Goal: Task Accomplishment & Management: Manage account settings

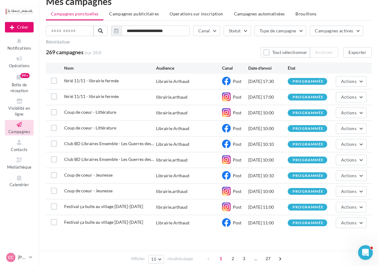
scroll to position [22, 0]
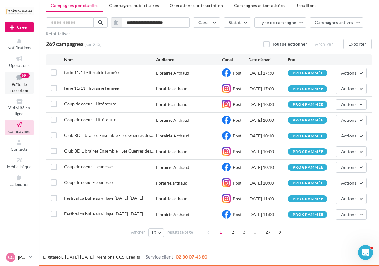
click at [19, 86] on span "Boîte de réception" at bounding box center [19, 87] width 18 height 11
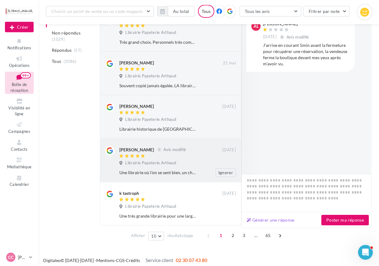
scroll to position [318, 0]
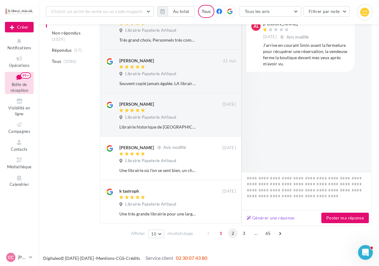
click at [233, 235] on span "2" at bounding box center [233, 234] width 10 height 10
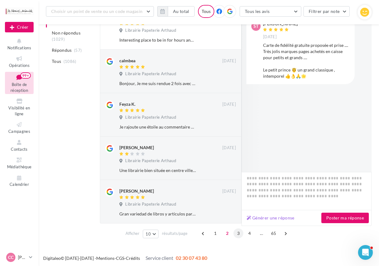
click at [236, 234] on span "3" at bounding box center [239, 234] width 10 height 10
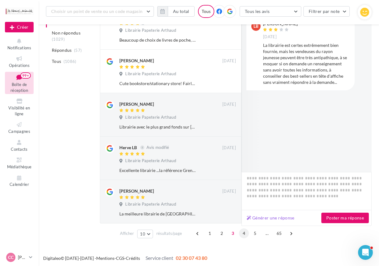
click at [243, 232] on span "4" at bounding box center [244, 234] width 10 height 10
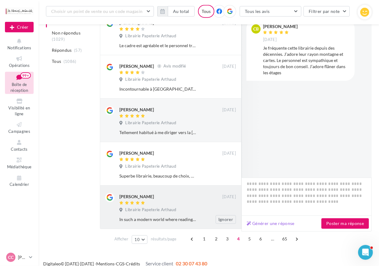
scroll to position [318, 0]
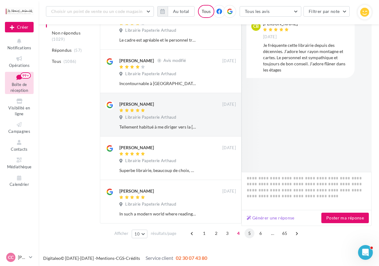
click at [249, 233] on span "5" at bounding box center [250, 234] width 10 height 10
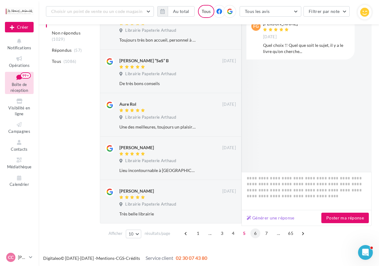
click at [257, 233] on span "6" at bounding box center [256, 234] width 10 height 10
click at [254, 233] on span "7" at bounding box center [256, 234] width 10 height 10
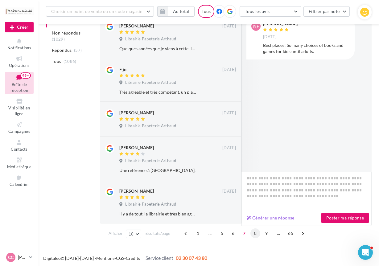
click at [253, 232] on span "8" at bounding box center [256, 234] width 10 height 10
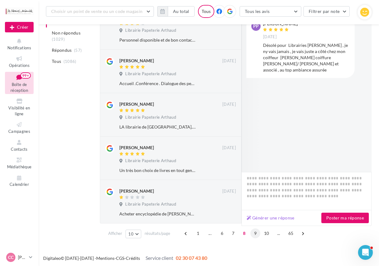
click at [256, 230] on span "9" at bounding box center [256, 234] width 10 height 10
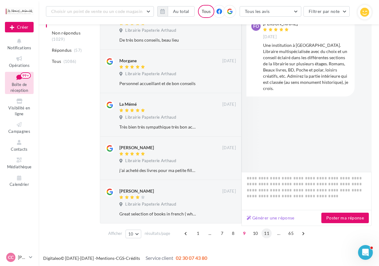
click at [264, 235] on span "11" at bounding box center [267, 234] width 10 height 10
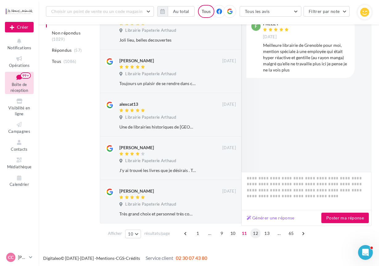
click at [257, 232] on span "12" at bounding box center [256, 234] width 10 height 10
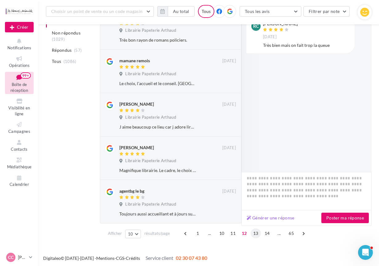
click at [253, 235] on span "13" at bounding box center [256, 234] width 10 height 10
click at [257, 231] on span "14" at bounding box center [256, 234] width 10 height 10
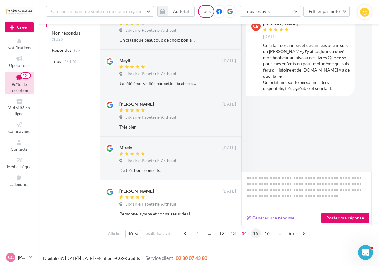
click at [254, 231] on span "15" at bounding box center [256, 234] width 10 height 10
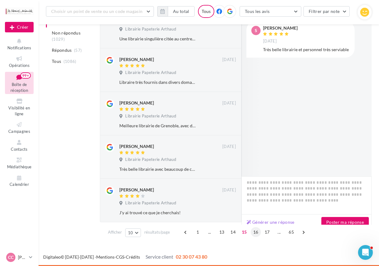
click at [252, 234] on span "16" at bounding box center [256, 232] width 10 height 10
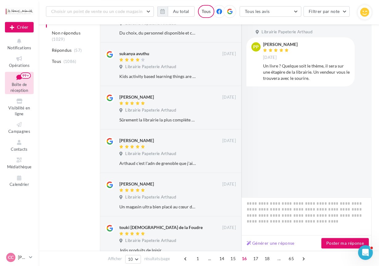
scroll to position [287, 0]
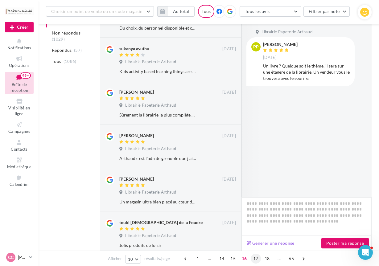
click at [255, 260] on span "17" at bounding box center [256, 259] width 10 height 10
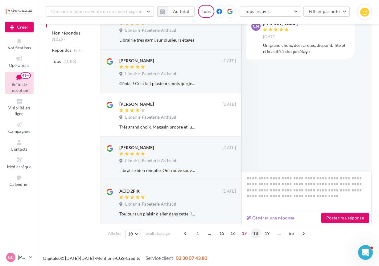
click at [255, 233] on span "18" at bounding box center [256, 234] width 10 height 10
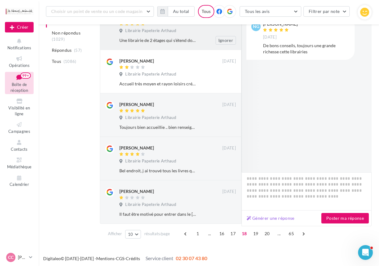
scroll to position [318, 0]
click at [252, 231] on span "19" at bounding box center [256, 234] width 10 height 10
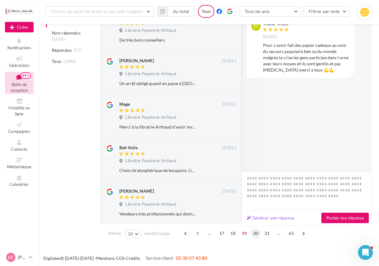
click at [256, 231] on span "20" at bounding box center [256, 234] width 10 height 10
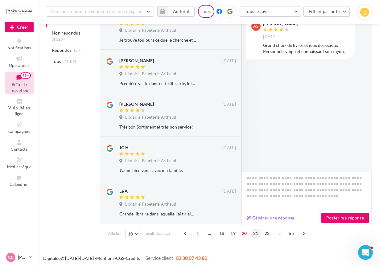
click at [253, 232] on span "21" at bounding box center [256, 234] width 10 height 10
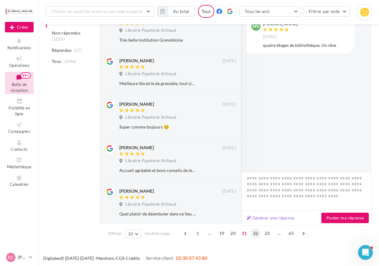
click at [255, 231] on span "22" at bounding box center [256, 234] width 10 height 10
click at [254, 231] on span "23" at bounding box center [256, 234] width 10 height 10
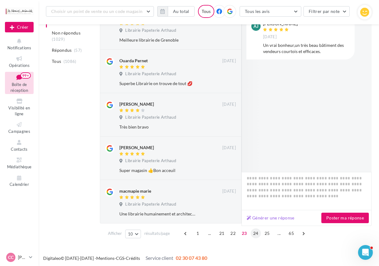
click at [253, 233] on span "24" at bounding box center [256, 234] width 10 height 10
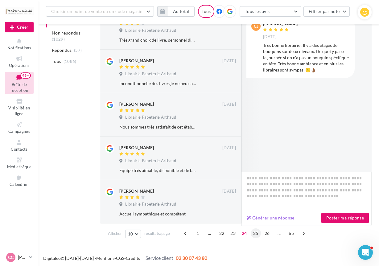
click at [253, 235] on span "25" at bounding box center [256, 234] width 10 height 10
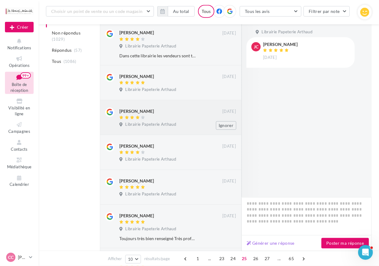
scroll to position [111, 0]
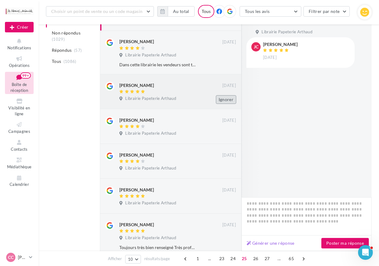
click at [226, 96] on button "Ignorer" at bounding box center [226, 99] width 20 height 9
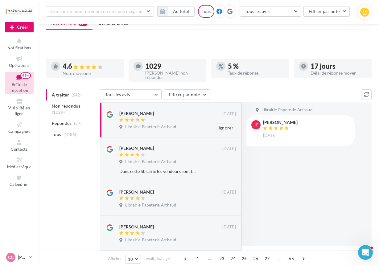
scroll to position [0, 0]
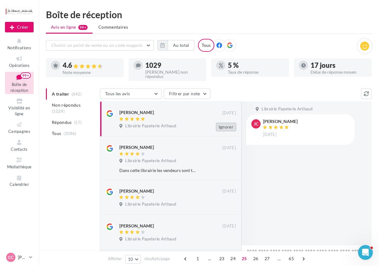
click at [228, 123] on button "Ignorer" at bounding box center [226, 127] width 20 height 9
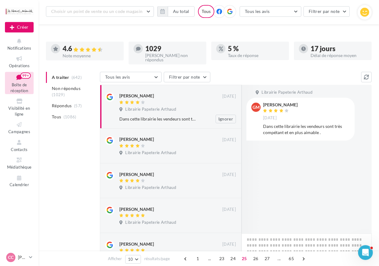
scroll to position [63, 0]
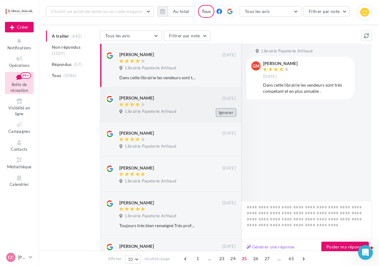
click at [230, 110] on button "Ignorer" at bounding box center [226, 112] width 20 height 9
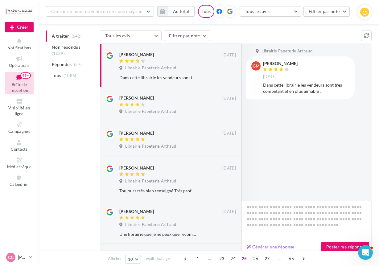
click at [230, 110] on button "Ignorer" at bounding box center [226, 112] width 20 height 9
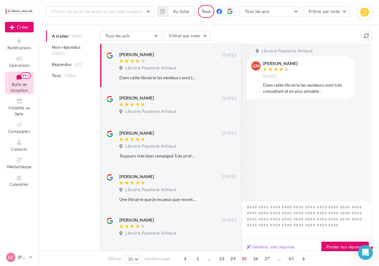
click at [230, 110] on button "Ignorer" at bounding box center [226, 112] width 20 height 9
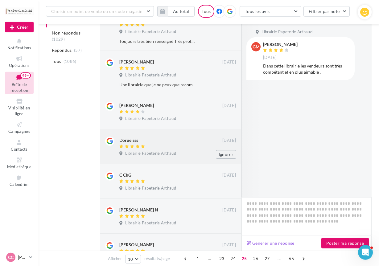
scroll to position [157, 0]
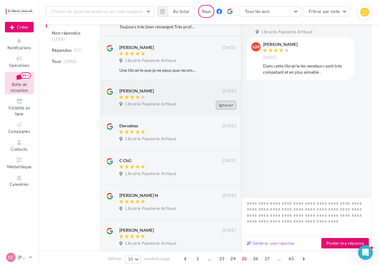
click at [224, 103] on button "Ignorer" at bounding box center [226, 105] width 20 height 9
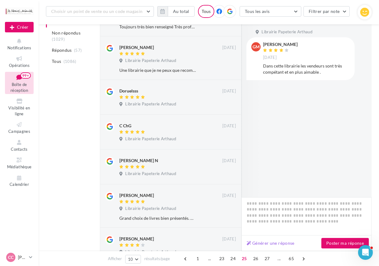
click at [224, 103] on button "Ignorer" at bounding box center [226, 105] width 20 height 9
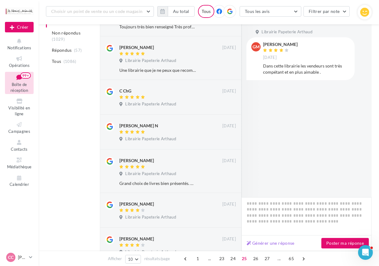
click at [224, 103] on button "Ignorer" at bounding box center [226, 105] width 20 height 9
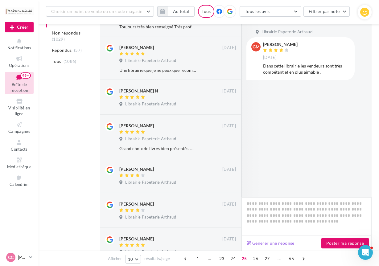
click at [224, 103] on button "Ignorer" at bounding box center [226, 105] width 20 height 9
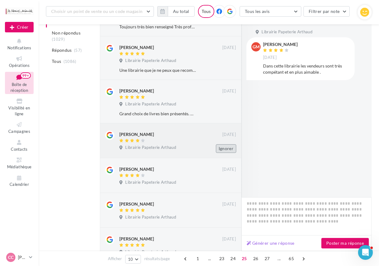
click at [224, 146] on button "Ignorer" at bounding box center [226, 148] width 20 height 9
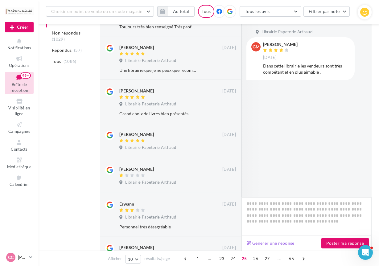
click at [224, 146] on button "Ignorer" at bounding box center [226, 148] width 20 height 9
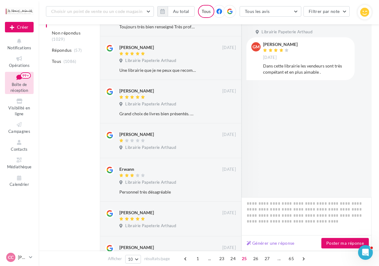
click at [224, 146] on button "Ignorer" at bounding box center [226, 148] width 20 height 9
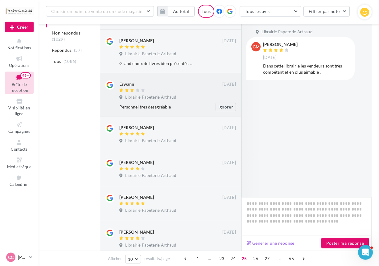
scroll to position [220, 0]
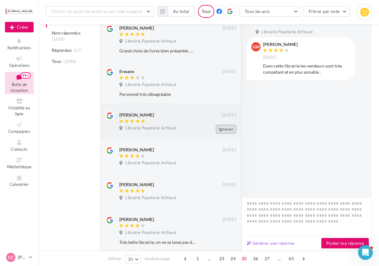
click at [225, 129] on button "Ignorer" at bounding box center [226, 129] width 20 height 9
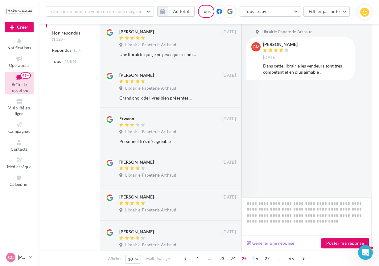
scroll to position [174, 0]
click at [222, 169] on div "Ignorer" at bounding box center [226, 176] width 30 height 19
click at [225, 172] on button "Ignorer" at bounding box center [226, 176] width 20 height 9
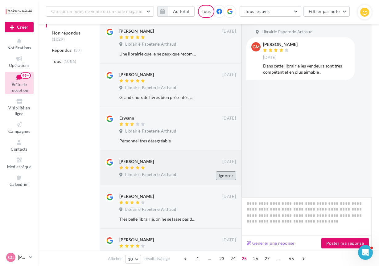
click at [224, 173] on button "Ignorer" at bounding box center [226, 176] width 20 height 9
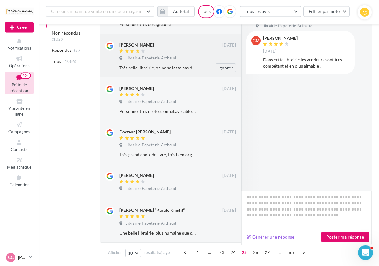
scroll to position [310, 0]
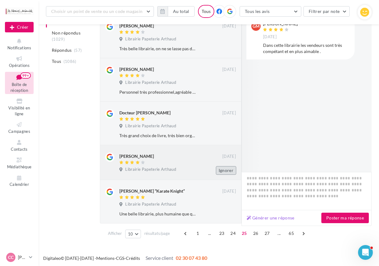
click at [225, 170] on button "Ignorer" at bounding box center [226, 170] width 20 height 9
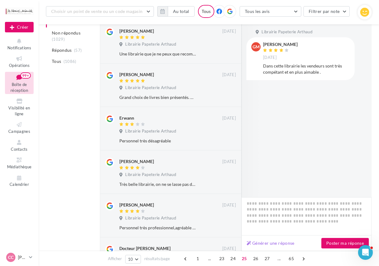
scroll to position [318, 0]
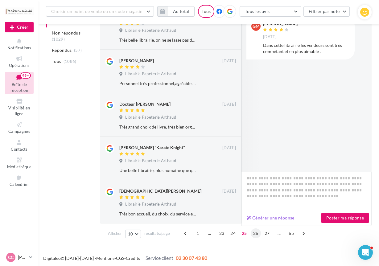
click at [256, 231] on span "26" at bounding box center [256, 234] width 10 height 10
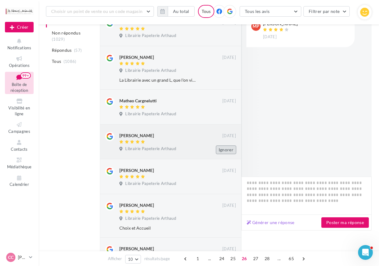
click at [222, 146] on button "Ignorer" at bounding box center [226, 150] width 20 height 9
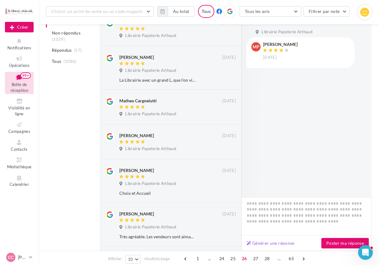
click at [222, 146] on button "Ignorer" at bounding box center [226, 150] width 20 height 9
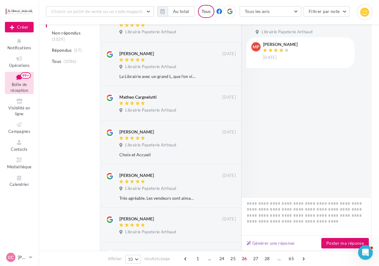
scroll to position [0, 0]
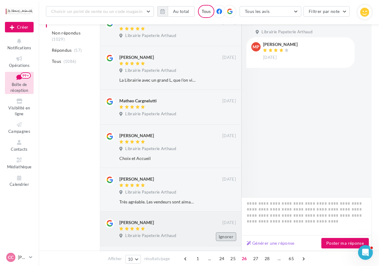
click at [227, 235] on button "Ignorer" at bounding box center [226, 237] width 20 height 9
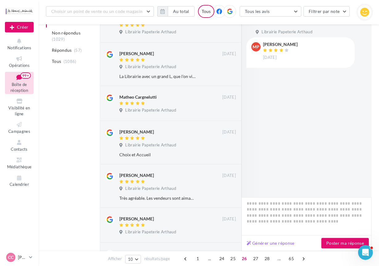
scroll to position [174, 0]
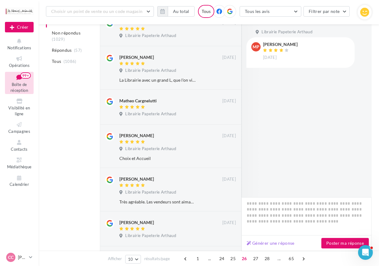
click at [227, 235] on button "Ignorer" at bounding box center [226, 237] width 20 height 9
click at [182, 235] on div "Librairie Papeterie Arthaud" at bounding box center [177, 236] width 117 height 7
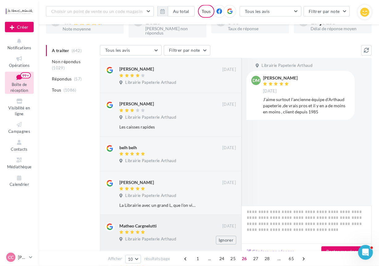
scroll to position [48, 0]
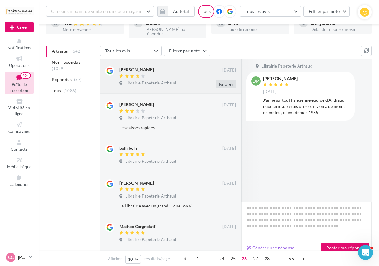
click at [225, 80] on button "Ignorer" at bounding box center [226, 84] width 20 height 9
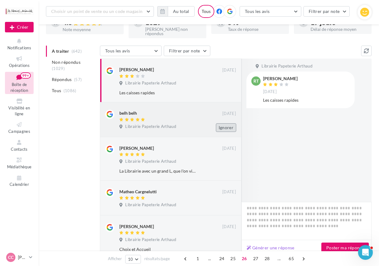
click at [222, 125] on button "Ignorer" at bounding box center [226, 127] width 20 height 9
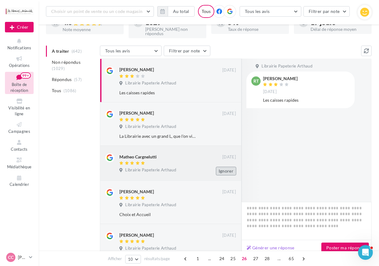
click at [227, 167] on button "Ignorer" at bounding box center [226, 171] width 20 height 9
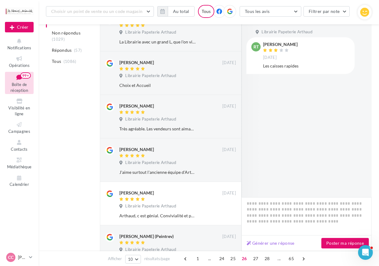
scroll to position [310, 0]
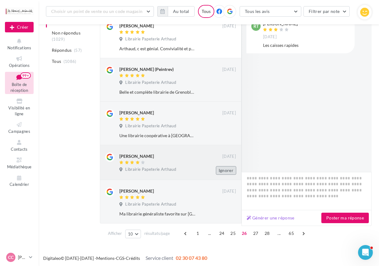
click at [228, 171] on button "Ignorer" at bounding box center [226, 170] width 20 height 9
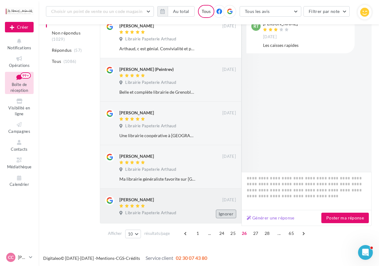
click at [223, 213] on button "Ignorer" at bounding box center [226, 214] width 20 height 9
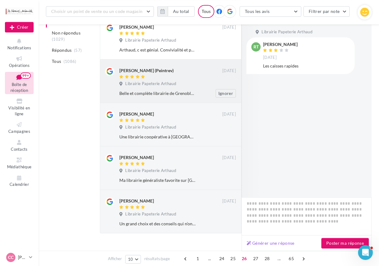
scroll to position [318, 0]
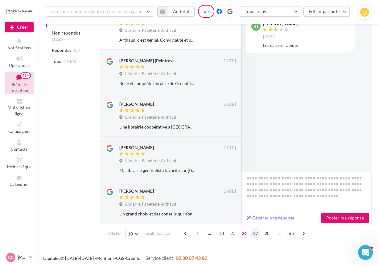
click at [255, 235] on span "27" at bounding box center [256, 234] width 10 height 10
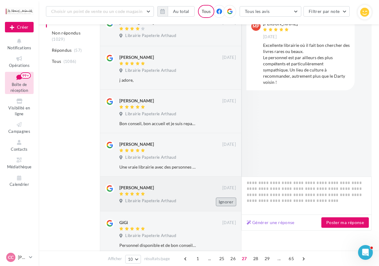
click at [224, 201] on button "Ignorer" at bounding box center [226, 202] width 20 height 9
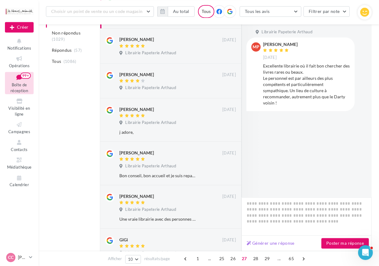
scroll to position [79, 0]
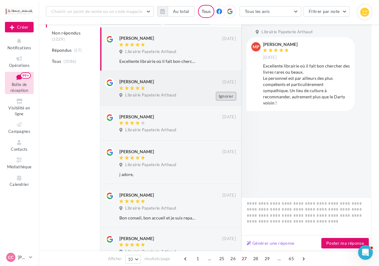
click at [226, 93] on button "Ignorer" at bounding box center [226, 96] width 20 height 9
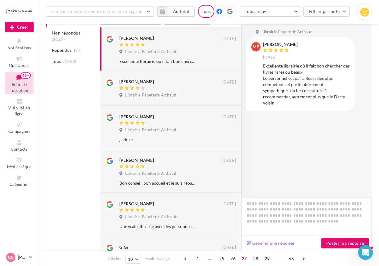
click at [226, 93] on button "Ignorer" at bounding box center [226, 96] width 20 height 9
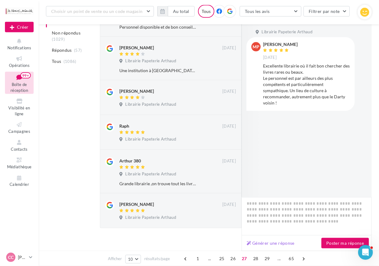
scroll to position [292, 0]
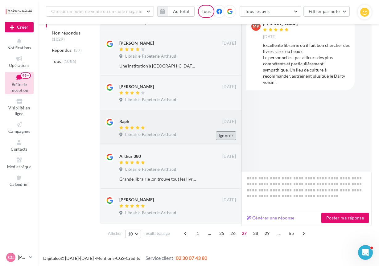
click at [225, 131] on button "Ignorer" at bounding box center [226, 135] width 20 height 9
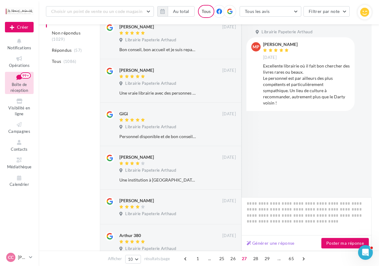
scroll to position [174, 0]
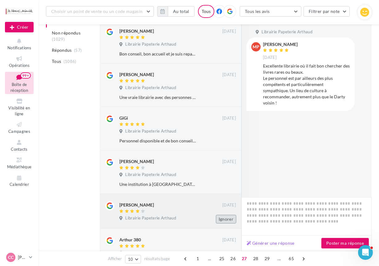
click at [229, 216] on button "Ignorer" at bounding box center [226, 219] width 20 height 9
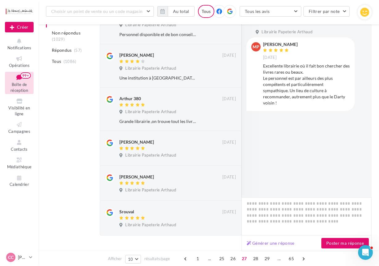
scroll to position [292, 0]
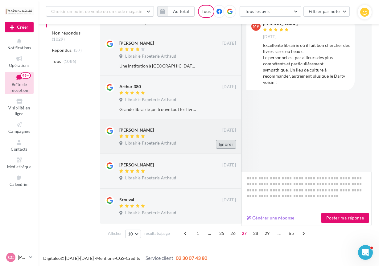
click at [223, 145] on button "Ignorer" at bounding box center [226, 144] width 20 height 9
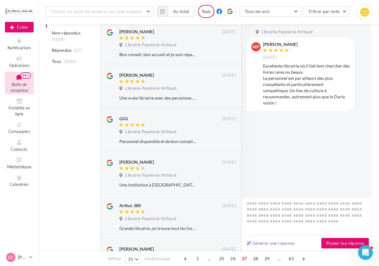
scroll to position [174, 0]
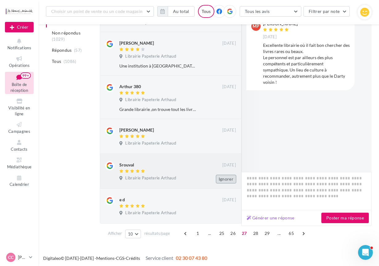
click at [224, 177] on button "Ignorer" at bounding box center [226, 179] width 20 height 9
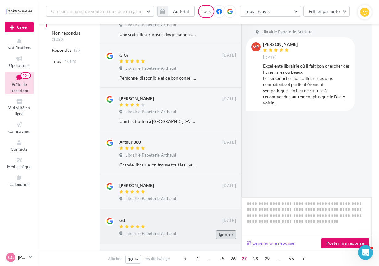
scroll to position [301, 0]
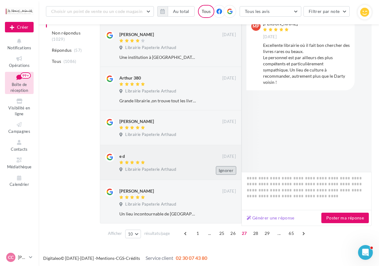
click at [227, 170] on button "Ignorer" at bounding box center [226, 170] width 20 height 9
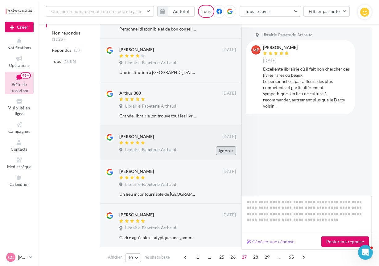
scroll to position [278, 0]
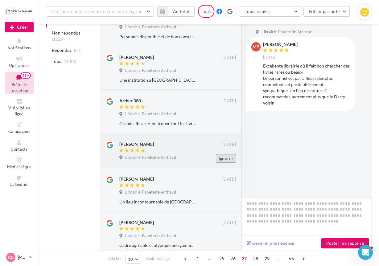
click at [225, 156] on button "Ignorer" at bounding box center [226, 158] width 20 height 9
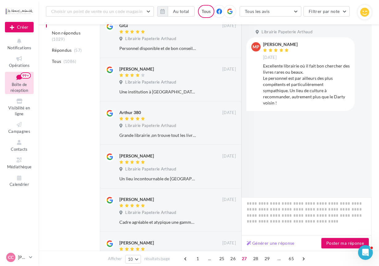
scroll to position [318, 0]
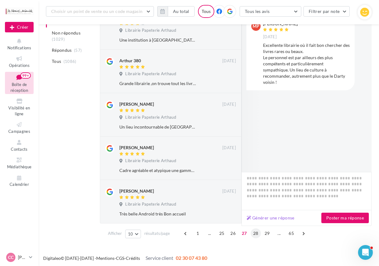
click at [257, 232] on span "28" at bounding box center [256, 234] width 10 height 10
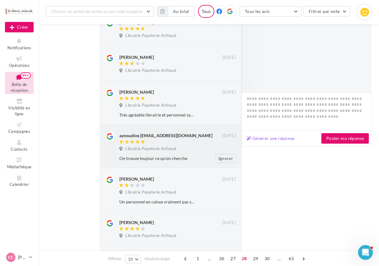
scroll to position [0, 0]
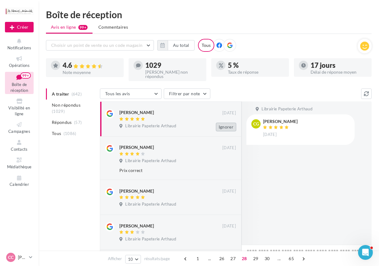
click at [231, 125] on button "Ignorer" at bounding box center [226, 127] width 20 height 9
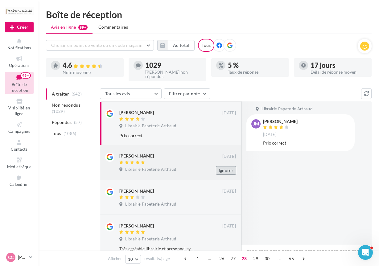
click at [225, 168] on button "Ignorer" at bounding box center [226, 170] width 20 height 9
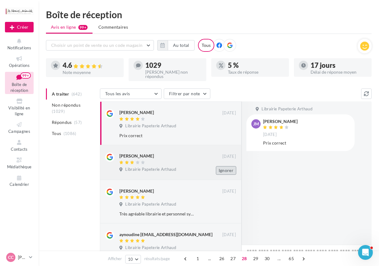
click at [226, 168] on button "Ignorer" at bounding box center [226, 170] width 20 height 9
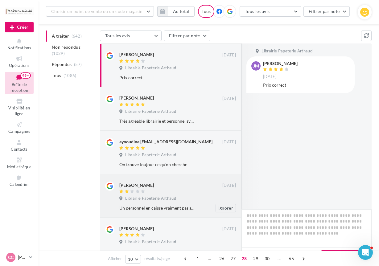
scroll to position [189, 0]
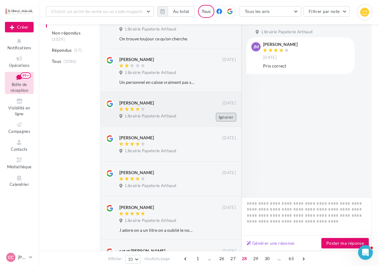
click at [226, 115] on button "Ignorer" at bounding box center [226, 117] width 20 height 9
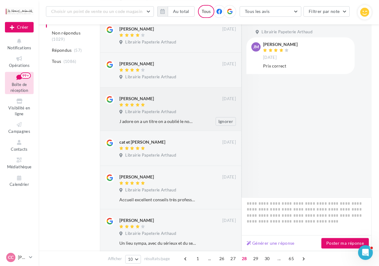
scroll to position [198, 0]
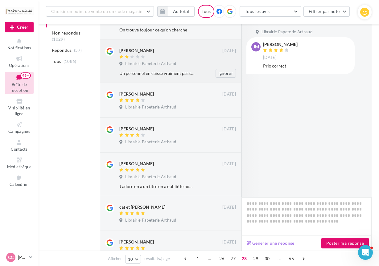
click at [178, 66] on div "Florent Raymond 01/02/2020 Librairie Papeterie Arthaud Un personnel en caisse v…" at bounding box center [177, 62] width 117 height 31
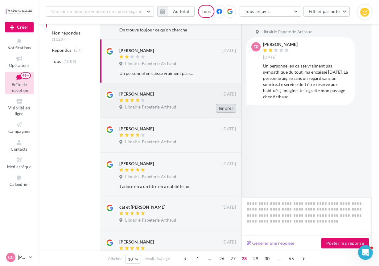
click at [223, 106] on button "Ignorer" at bounding box center [226, 108] width 20 height 9
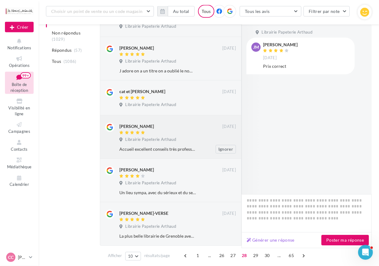
scroll to position [301, 0]
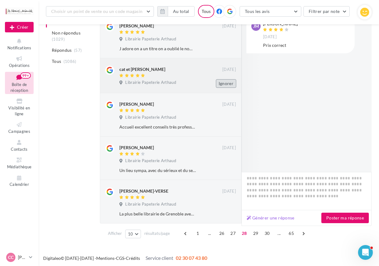
click at [227, 82] on button "Ignorer" at bounding box center [226, 83] width 20 height 9
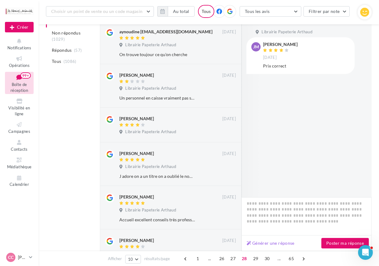
scroll to position [174, 0]
click at [221, 129] on button "Ignorer" at bounding box center [226, 132] width 20 height 9
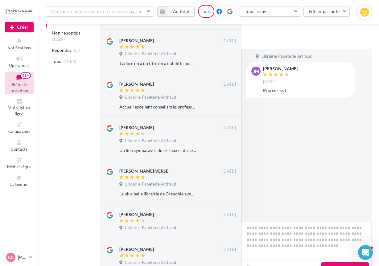
scroll to position [301, 0]
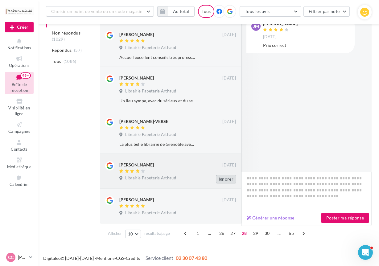
click at [227, 178] on button "Ignorer" at bounding box center [226, 179] width 20 height 9
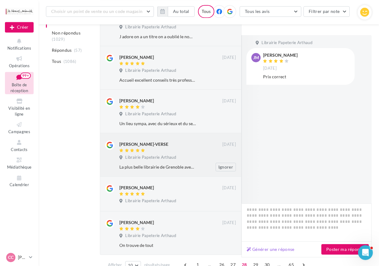
scroll to position [310, 0]
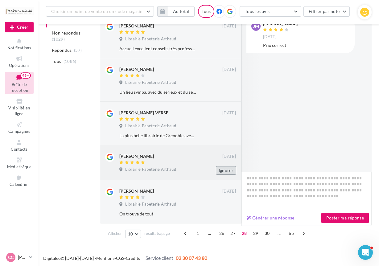
click at [225, 170] on button "Ignorer" at bounding box center [226, 170] width 20 height 9
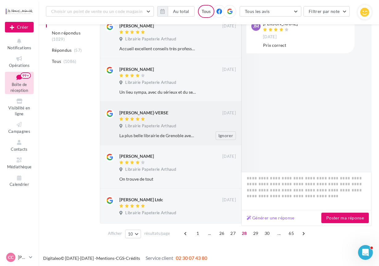
click at [169, 124] on span "Librairie Papeterie Arthaud" at bounding box center [150, 126] width 51 height 6
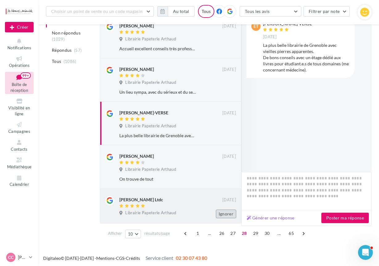
click at [222, 213] on button "Ignorer" at bounding box center [226, 214] width 20 height 9
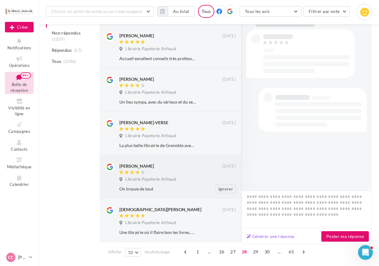
scroll to position [318, 0]
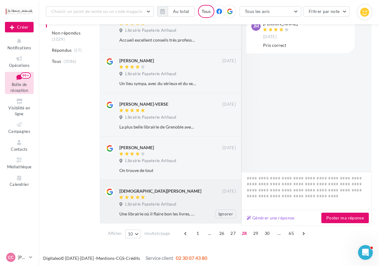
click at [209, 208] on div "Christian Giraudbit 15/01/2020 Librairie Papeterie Arthaud Une librairie où il …" at bounding box center [177, 203] width 117 height 31
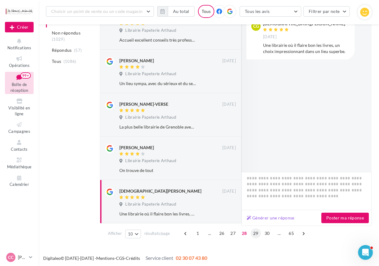
click at [253, 232] on span "29" at bounding box center [256, 234] width 10 height 10
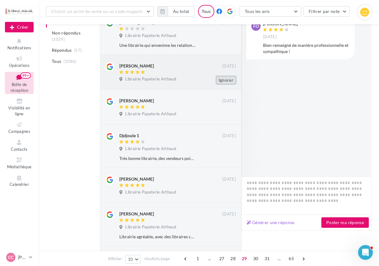
click at [229, 76] on button "Ignorer" at bounding box center [226, 80] width 20 height 9
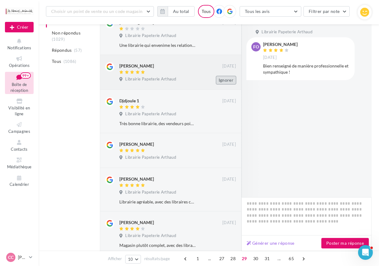
click at [230, 79] on button "Ignorer" at bounding box center [226, 80] width 20 height 9
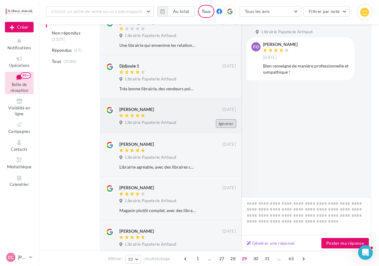
click at [222, 121] on button "Ignorer" at bounding box center [226, 123] width 20 height 9
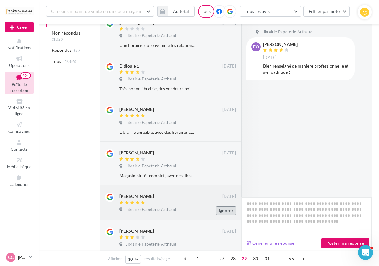
click at [226, 209] on button "Ignorer" at bounding box center [226, 210] width 20 height 9
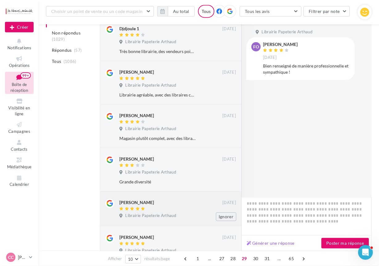
scroll to position [237, 0]
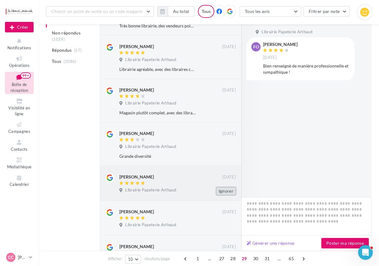
click at [226, 189] on button "Ignorer" at bounding box center [226, 191] width 20 height 9
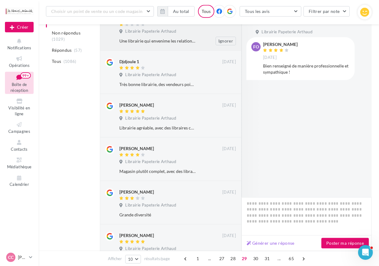
scroll to position [0, 0]
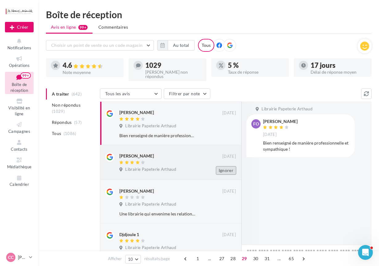
click at [223, 169] on button "Ignorer" at bounding box center [226, 170] width 20 height 9
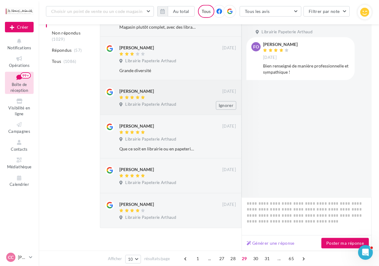
scroll to position [288, 0]
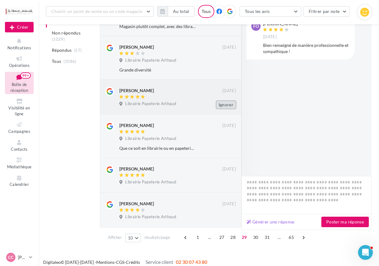
click at [227, 102] on button "Ignorer" at bounding box center [226, 105] width 20 height 9
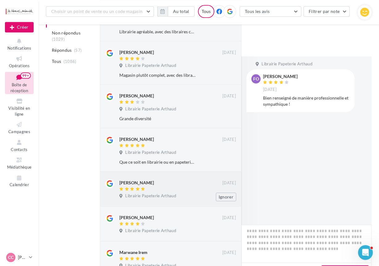
scroll to position [198, 0]
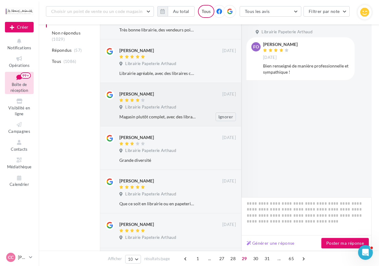
click at [197, 109] on div "Librairie Papeterie Arthaud" at bounding box center [177, 108] width 117 height 7
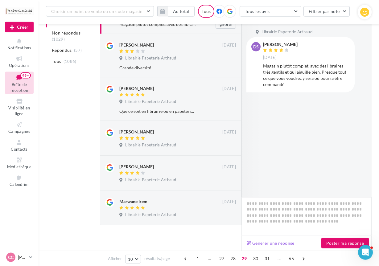
scroll to position [292, 0]
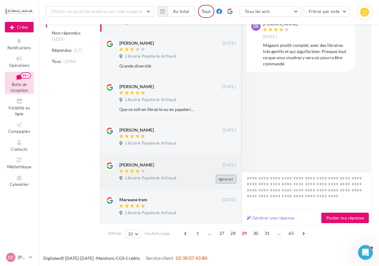
click at [226, 179] on button "Ignorer" at bounding box center [226, 179] width 20 height 9
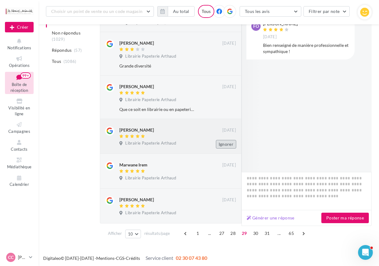
click at [226, 142] on button "Ignorer" at bounding box center [226, 144] width 20 height 9
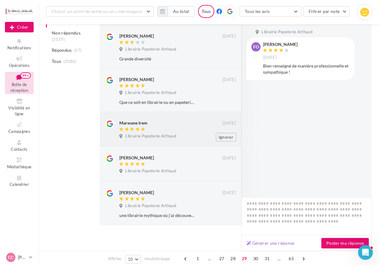
scroll to position [301, 0]
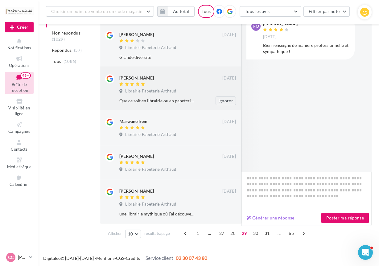
click at [173, 89] on span "Librairie Papeterie Arthaud" at bounding box center [150, 92] width 51 height 6
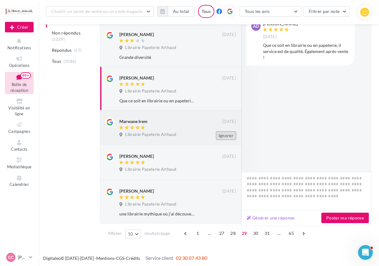
click at [224, 132] on button "Ignorer" at bounding box center [226, 135] width 20 height 9
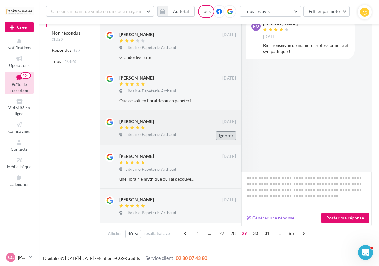
click at [226, 134] on button "Ignorer" at bounding box center [226, 135] width 20 height 9
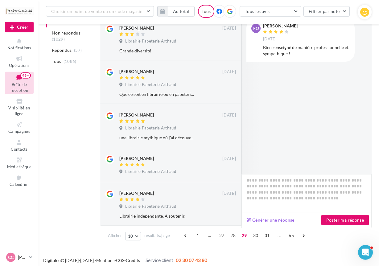
scroll to position [310, 0]
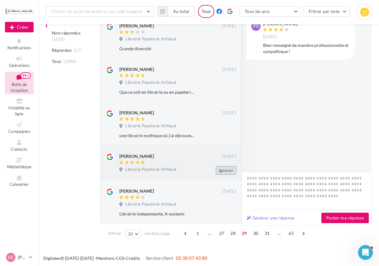
click at [223, 168] on button "Ignorer" at bounding box center [226, 170] width 20 height 9
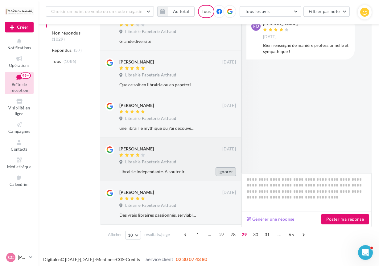
scroll to position [318, 0]
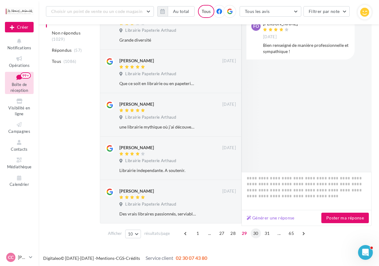
click at [255, 233] on span "30" at bounding box center [256, 234] width 10 height 10
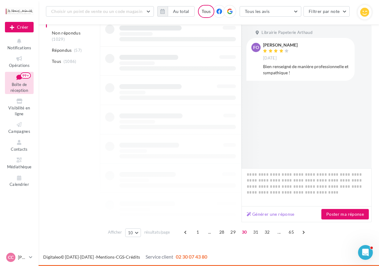
scroll to position [174, 0]
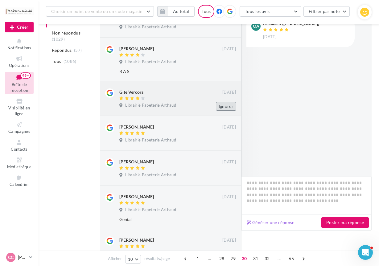
click at [226, 103] on button "Ignorer" at bounding box center [226, 106] width 20 height 9
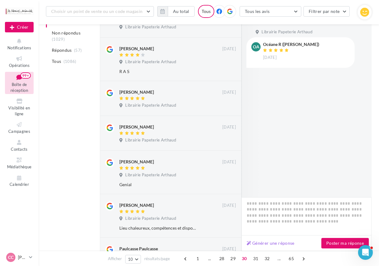
click at [226, 103] on button "Ignorer" at bounding box center [226, 106] width 20 height 9
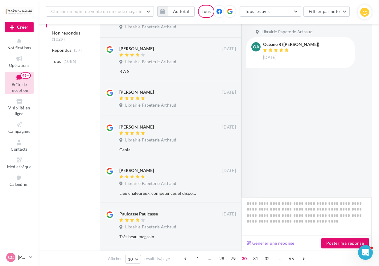
click at [226, 103] on button "Ignorer" at bounding box center [226, 106] width 20 height 9
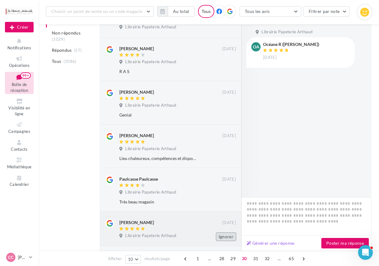
click at [231, 235] on button "Ignorer" at bounding box center [226, 237] width 20 height 9
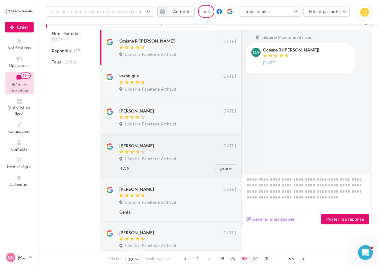
scroll to position [48, 0]
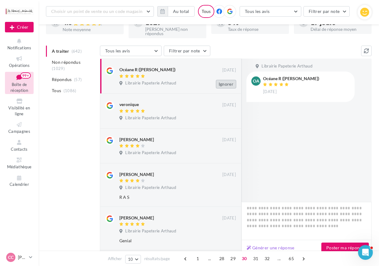
click at [226, 82] on button "Ignorer" at bounding box center [226, 84] width 20 height 9
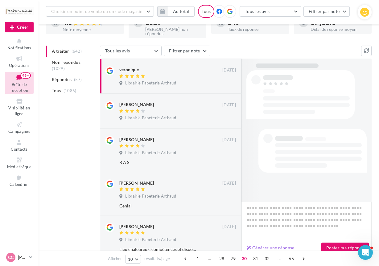
click at [226, 82] on button "Ignorer" at bounding box center [226, 84] width 20 height 9
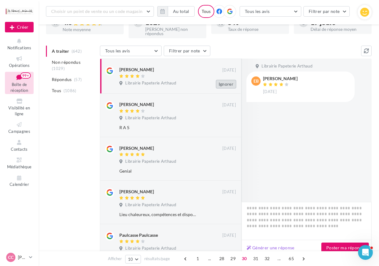
click at [227, 82] on button "Ignorer" at bounding box center [226, 84] width 20 height 9
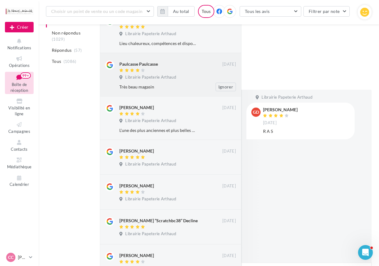
scroll to position [268, 0]
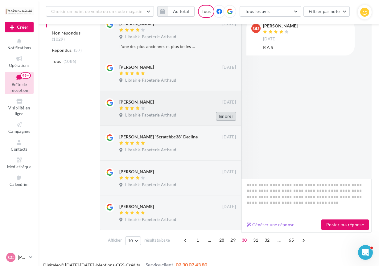
click at [227, 115] on button "Ignorer" at bounding box center [226, 116] width 20 height 9
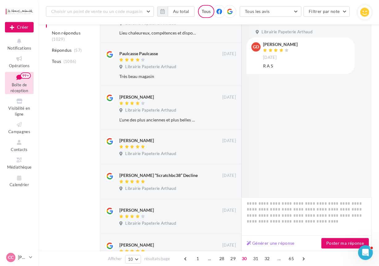
scroll to position [284, 0]
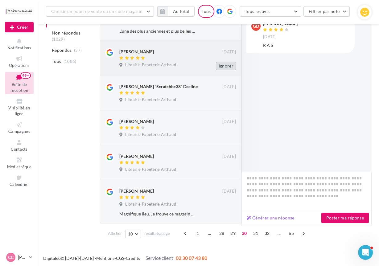
click at [229, 64] on button "Ignorer" at bounding box center [226, 66] width 20 height 9
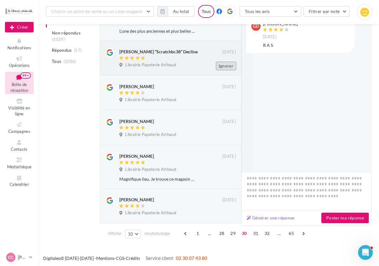
click at [220, 63] on button "Ignorer" at bounding box center [226, 66] width 20 height 9
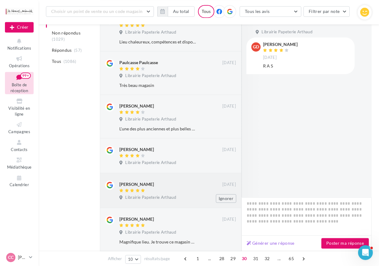
scroll to position [292, 0]
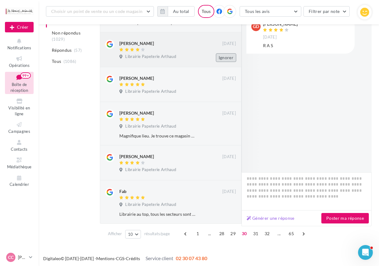
click at [229, 55] on button "Ignorer" at bounding box center [226, 57] width 20 height 9
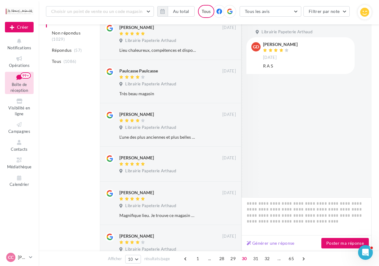
scroll to position [174, 0]
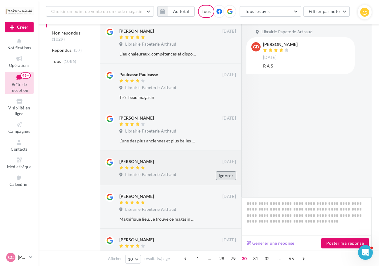
click at [222, 175] on button "Ignorer" at bounding box center [226, 176] width 20 height 9
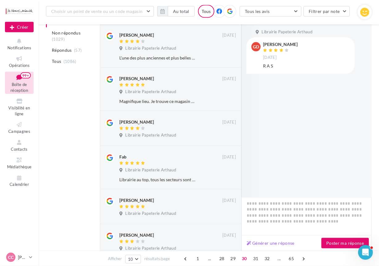
scroll to position [292, 0]
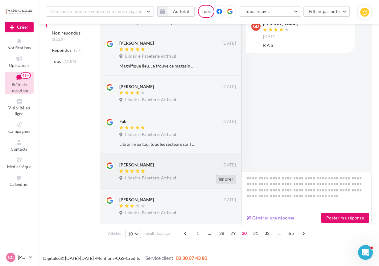
click at [230, 178] on button "Ignorer" at bounding box center [226, 179] width 20 height 9
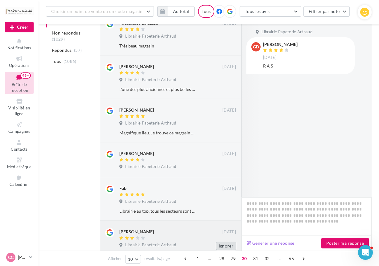
scroll to position [301, 0]
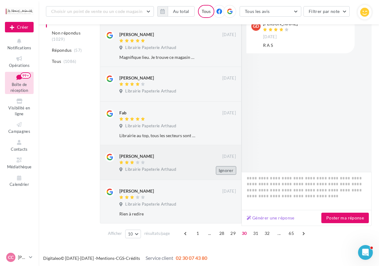
click at [228, 166] on button "Ignorer" at bounding box center [226, 170] width 20 height 9
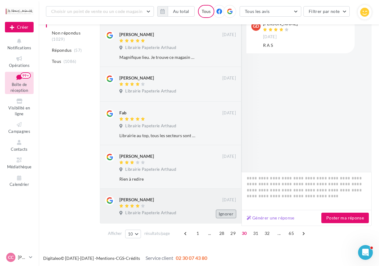
click at [224, 211] on button "Ignorer" at bounding box center [226, 214] width 20 height 9
click at [224, 210] on button "Ignorer" at bounding box center [226, 214] width 20 height 9
click at [222, 212] on button "Ignorer" at bounding box center [226, 214] width 20 height 9
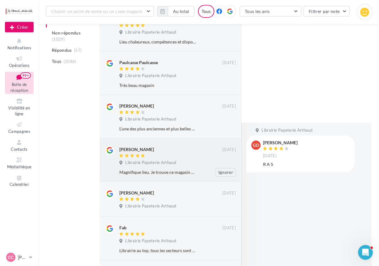
scroll to position [310, 0]
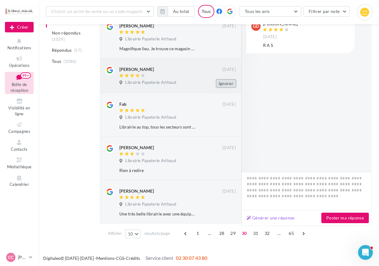
click at [227, 82] on button "Ignorer" at bounding box center [226, 83] width 20 height 9
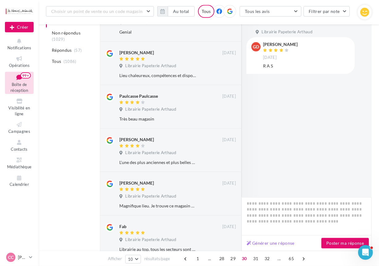
scroll to position [0, 0]
